Goal: Information Seeking & Learning: Check status

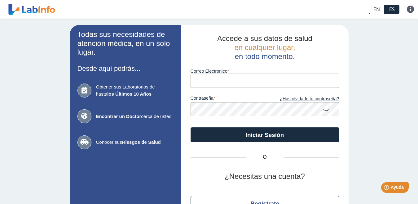
click at [209, 79] on input "Correo Electronico" at bounding box center [265, 80] width 149 height 14
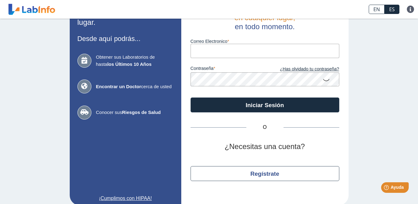
scroll to position [37, 0]
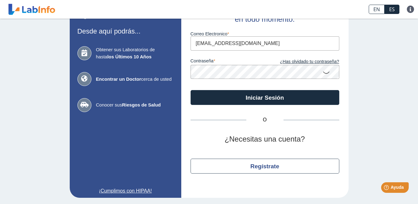
type input "[EMAIL_ADDRESS][DOMAIN_NAME]"
click at [323, 72] on icon at bounding box center [326, 72] width 7 height 12
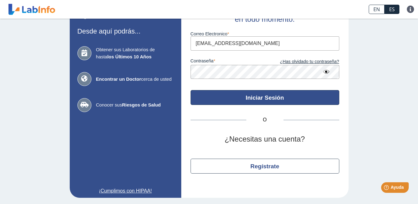
click at [280, 96] on button "Iniciar Sesión" at bounding box center [265, 97] width 149 height 15
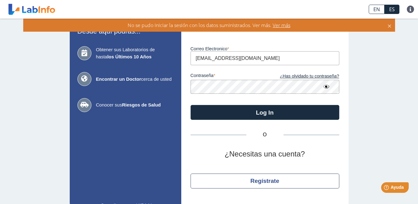
scroll to position [52, 0]
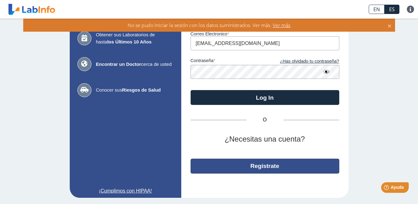
click at [259, 163] on button "Regístrate" at bounding box center [265, 165] width 149 height 15
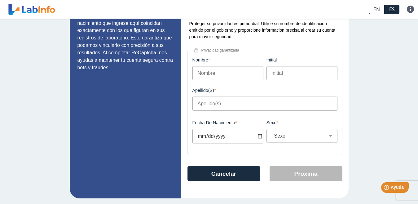
click at [219, 76] on input "Nombre" at bounding box center [228, 73] width 71 height 14
type input "c"
type input "César"
click at [209, 101] on input "Apellido(s)" at bounding box center [265, 103] width 145 height 14
type input "[PERSON_NAME]"
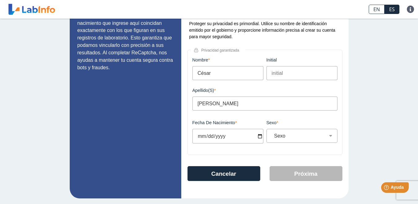
click at [256, 137] on input "Fecha de Nacimiento" at bounding box center [228, 136] width 71 height 15
type input "[DATE]"
click at [329, 135] on select "Sexo Masculino Femenino" at bounding box center [304, 136] width 65 height 6
select select "M"
click at [272, 133] on select "Sexo Masculino Femenino" at bounding box center [304, 136] width 65 height 6
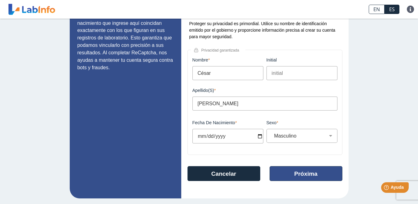
click at [303, 174] on button "Próxima" at bounding box center [306, 173] width 73 height 15
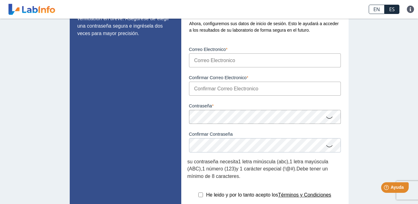
scroll to position [40, 0]
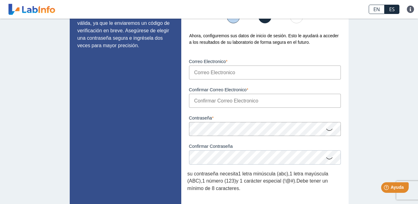
click at [198, 71] on input "Correo Electronico" at bounding box center [265, 72] width 152 height 14
type input "[EMAIL_ADDRESS][DOMAIN_NAME]"
click at [215, 99] on input "Confirmar Correo Electronico" at bounding box center [265, 101] width 152 height 14
type input "[EMAIL_ADDRESS][DOMAIN_NAME]"
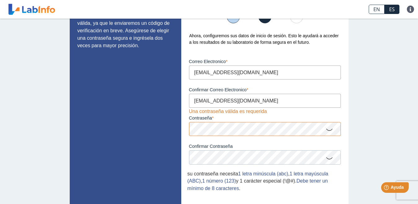
click at [327, 131] on icon at bounding box center [329, 129] width 7 height 12
click at [329, 158] on icon at bounding box center [329, 158] width 7 height 12
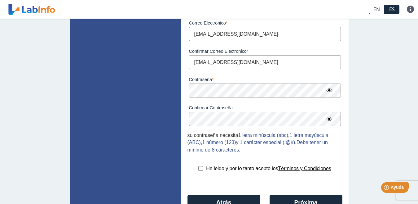
scroll to position [78, 0]
click at [198, 167] on input "checkbox" at bounding box center [200, 168] width 5 height 5
checkbox input "true"
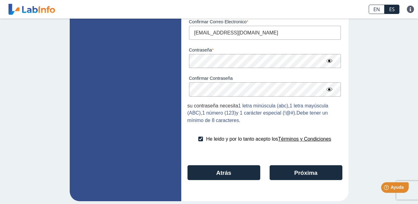
scroll to position [109, 0]
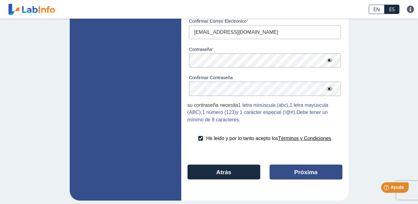
click at [298, 172] on button "Próxima" at bounding box center [306, 171] width 73 height 15
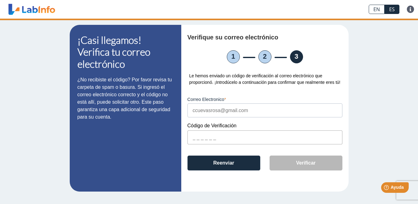
scroll to position [0, 0]
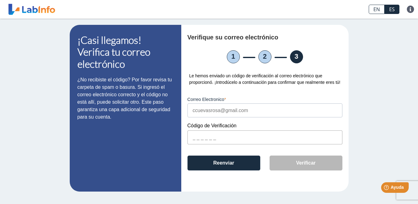
click at [192, 134] on input "text" at bounding box center [265, 137] width 155 height 14
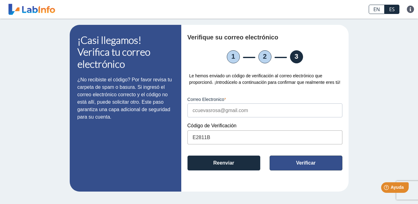
type input "E2811B"
click at [309, 160] on button "Verificar" at bounding box center [306, 162] width 73 height 15
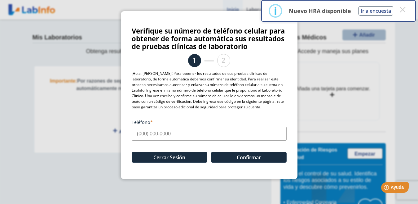
click at [138, 131] on input "Teléfono" at bounding box center [209, 133] width 155 height 14
type input "[PHONE_NUMBER]"
click at [234, 154] on button "Confirmar" at bounding box center [249, 157] width 76 height 11
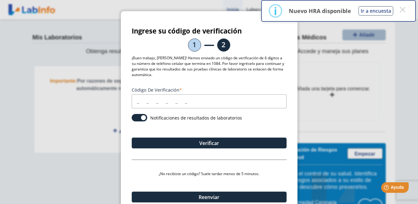
click at [145, 98] on input "Código de verificación" at bounding box center [209, 101] width 155 height 14
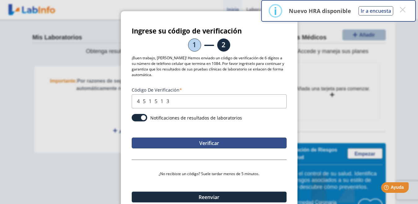
type input "451513"
click at [221, 141] on button "Verificar" at bounding box center [209, 142] width 155 height 11
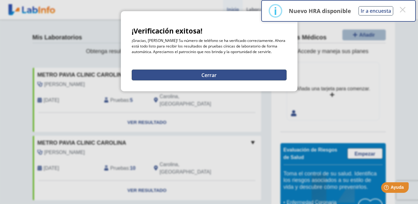
click at [201, 74] on button "Cerrar" at bounding box center [209, 74] width 155 height 11
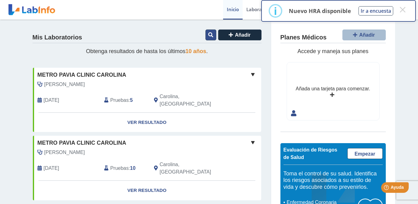
click at [206, 32] on button at bounding box center [211, 34] width 11 height 11
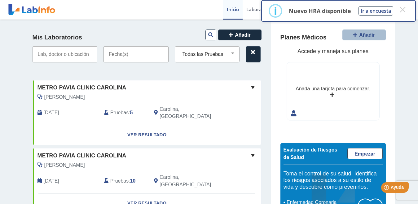
click at [129, 58] on input "text" at bounding box center [136, 54] width 65 height 16
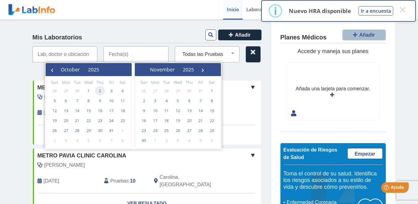
click at [99, 89] on span "2" at bounding box center [100, 91] width 10 height 10
click at [86, 54] on input "text" at bounding box center [65, 54] width 65 height 16
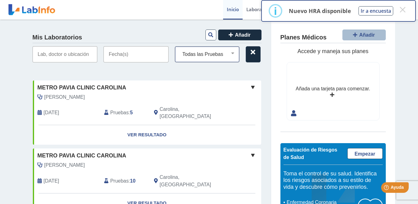
click at [228, 53] on select "Todas las Pruebas cbc with diff: automated cmp creatinine :spot urine glyco hem…" at bounding box center [210, 54] width 60 height 8
click at [180, 50] on select "Todas las Pruebas cbc with diff: automated cmp creatinine :spot urine glyco hem…" at bounding box center [210, 54] width 60 height 8
click at [124, 56] on input "text" at bounding box center [136, 54] width 65 height 16
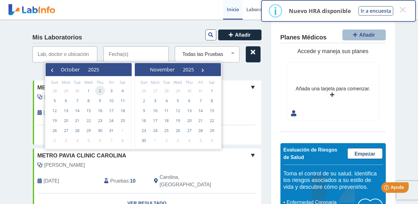
click at [98, 92] on span "2" at bounding box center [100, 91] width 10 height 10
click at [182, 33] on div "Mis Laboratorios Añadir" at bounding box center [147, 36] width 229 height 14
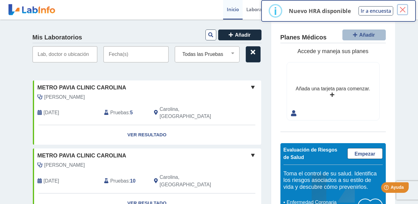
click at [402, 9] on button "×" at bounding box center [402, 9] width 11 height 11
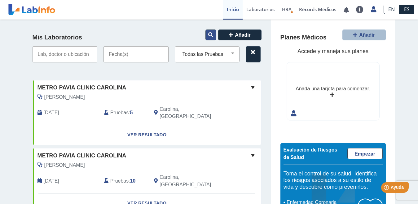
click at [208, 36] on icon at bounding box center [210, 34] width 5 height 5
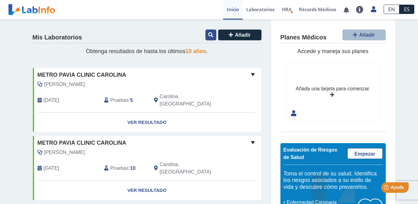
click at [206, 34] on button at bounding box center [211, 34] width 11 height 11
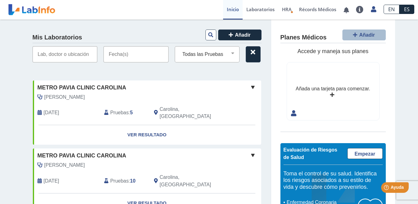
click at [113, 55] on input "text" at bounding box center [136, 54] width 65 height 16
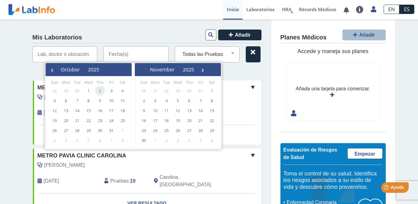
click at [97, 89] on span "2" at bounding box center [100, 91] width 10 height 10
click at [97, 91] on span "2" at bounding box center [100, 91] width 10 height 10
click at [97, 91] on span "Metro Pavia Clinic Carolina" at bounding box center [82, 87] width 89 height 8
type input "[DATE] - [DATE]"
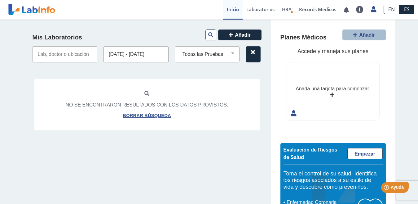
click at [78, 55] on input "text" at bounding box center [65, 54] width 65 height 16
type input "METRO [PERSON_NAME] CLINIC CAROLINA"
click at [209, 37] on icon at bounding box center [210, 34] width 5 height 5
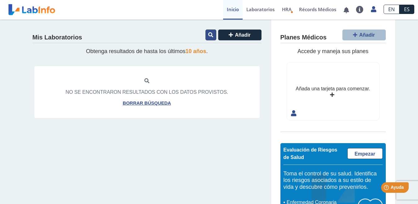
click at [208, 36] on icon at bounding box center [210, 34] width 5 height 5
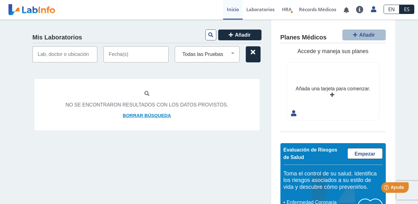
click at [133, 114] on link "Borrar búsqueda" at bounding box center [147, 115] width 48 height 7
select select
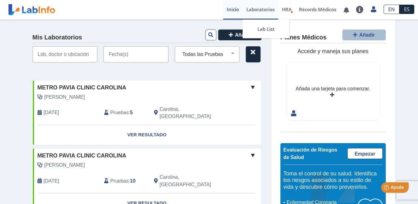
click at [261, 8] on link "Laboratorios" at bounding box center [261, 10] width 36 height 20
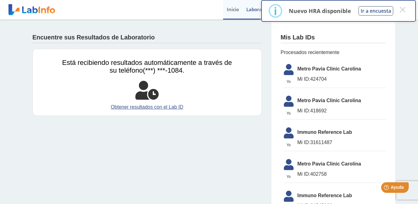
click at [235, 8] on link "Inicio" at bounding box center [233, 10] width 20 height 20
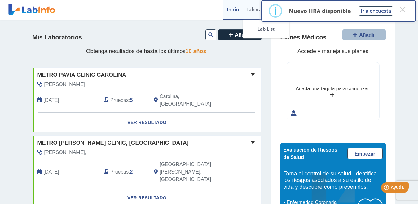
click at [252, 10] on link "Laboratorios" at bounding box center [261, 10] width 36 height 20
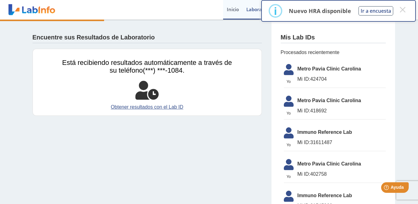
click at [232, 9] on link "Inicio" at bounding box center [233, 10] width 20 height 20
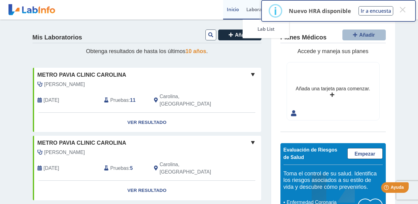
click at [250, 10] on link "Laboratorios" at bounding box center [261, 10] width 36 height 20
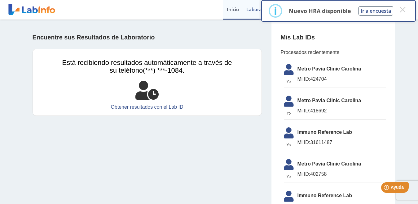
click at [233, 8] on link "Inicio" at bounding box center [233, 10] width 20 height 20
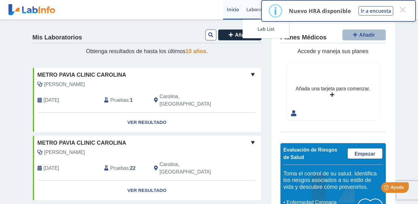
click at [252, 7] on link "Laboratorios" at bounding box center [261, 10] width 36 height 20
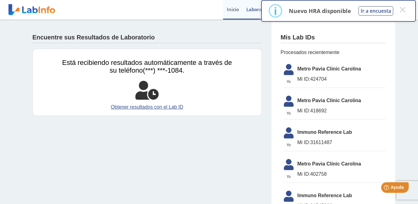
click at [227, 7] on link "Inicio" at bounding box center [233, 10] width 20 height 20
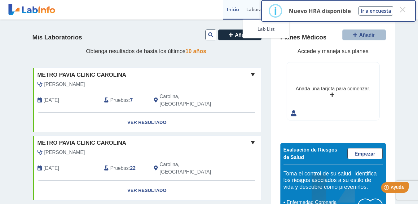
click at [250, 6] on link "Laboratorios" at bounding box center [261, 10] width 36 height 20
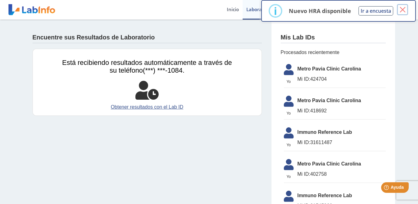
click at [405, 8] on button "×" at bounding box center [402, 9] width 11 height 11
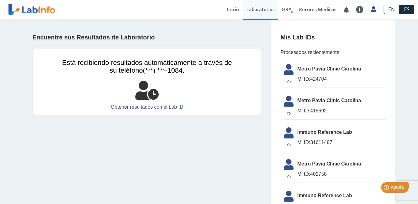
click at [227, 8] on link "Inicio" at bounding box center [233, 10] width 20 height 20
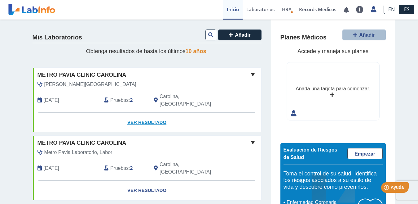
click at [140, 113] on link "Ver Resultado" at bounding box center [147, 123] width 228 height 20
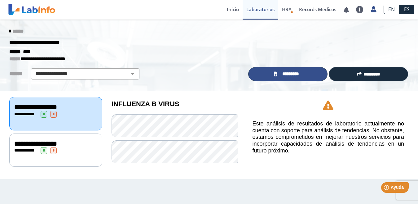
click at [287, 74] on span "*********" at bounding box center [290, 73] width 23 height 7
